Goal: Information Seeking & Learning: Find specific fact

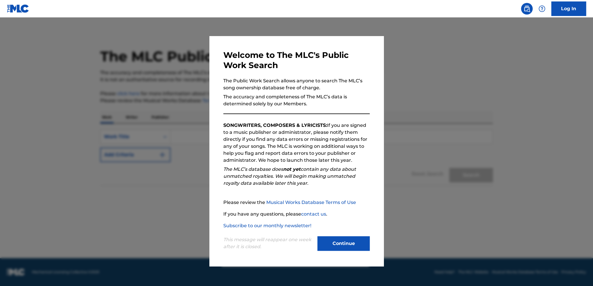
click at [333, 245] on button "Continue" at bounding box center [343, 243] width 52 height 15
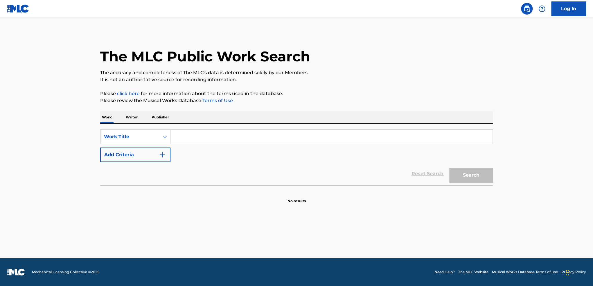
drag, startPoint x: 137, startPoint y: 117, endPoint x: 141, endPoint y: 118, distance: 5.1
click at [136, 117] on p "Writer" at bounding box center [131, 117] width 15 height 12
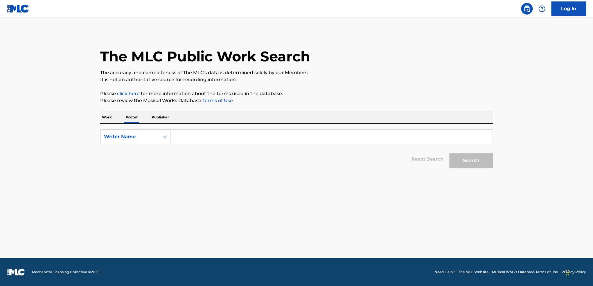
click at [196, 141] on input "Search Form" at bounding box center [332, 137] width 322 height 14
type input "edsclusive"
click at [449, 153] on button "Search" at bounding box center [471, 160] width 44 height 15
click at [462, 161] on button "Search" at bounding box center [471, 160] width 44 height 15
click at [530, 161] on main "The MLC Public Work Search The accuracy and completeness of The MLC's data is d…" at bounding box center [296, 137] width 593 height 240
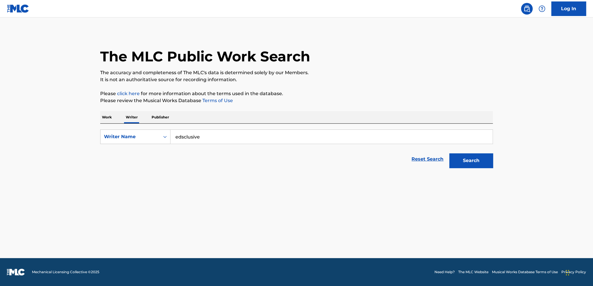
click at [110, 118] on p "Work" at bounding box center [106, 117] width 13 height 12
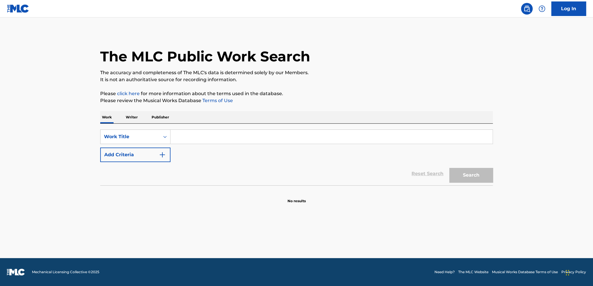
click at [208, 143] on input "Search Form" at bounding box center [332, 137] width 322 height 14
type input "holy key"
click at [471, 177] on button "Search" at bounding box center [471, 175] width 44 height 15
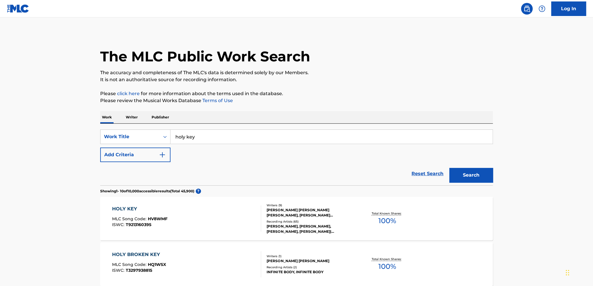
click at [217, 226] on div "HOLY KEY MLC Song Code : HV8WMF ISWC : T9213160395" at bounding box center [186, 218] width 149 height 26
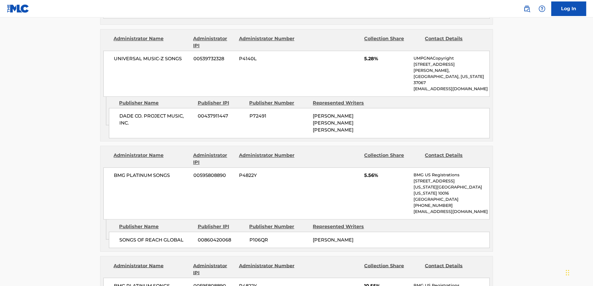
scroll to position [465, 0]
